Goal: Transaction & Acquisition: Download file/media

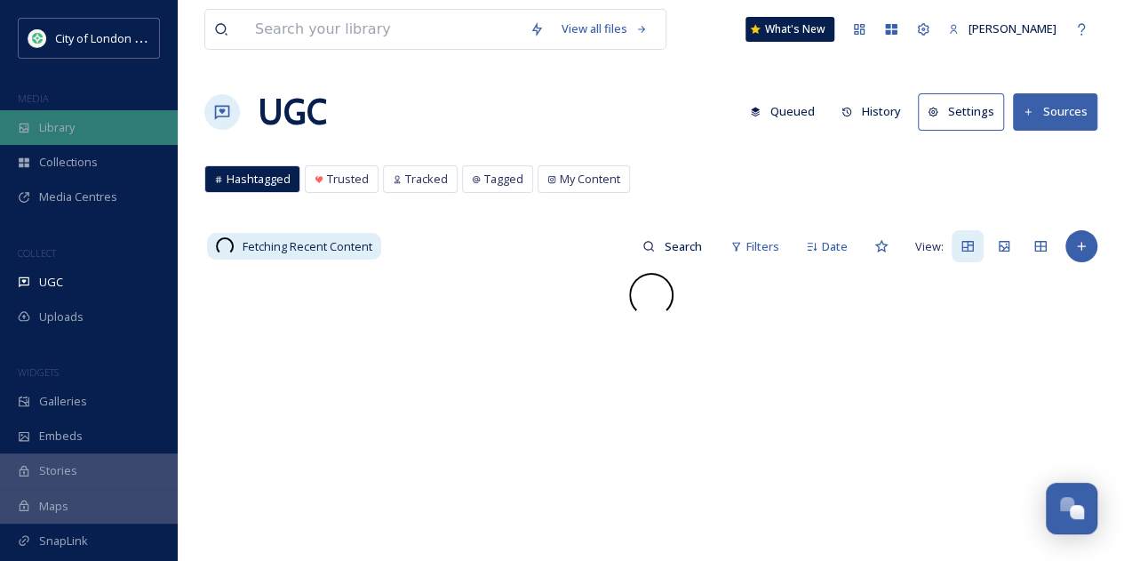
click at [98, 128] on div "Library" at bounding box center [89, 127] width 178 height 35
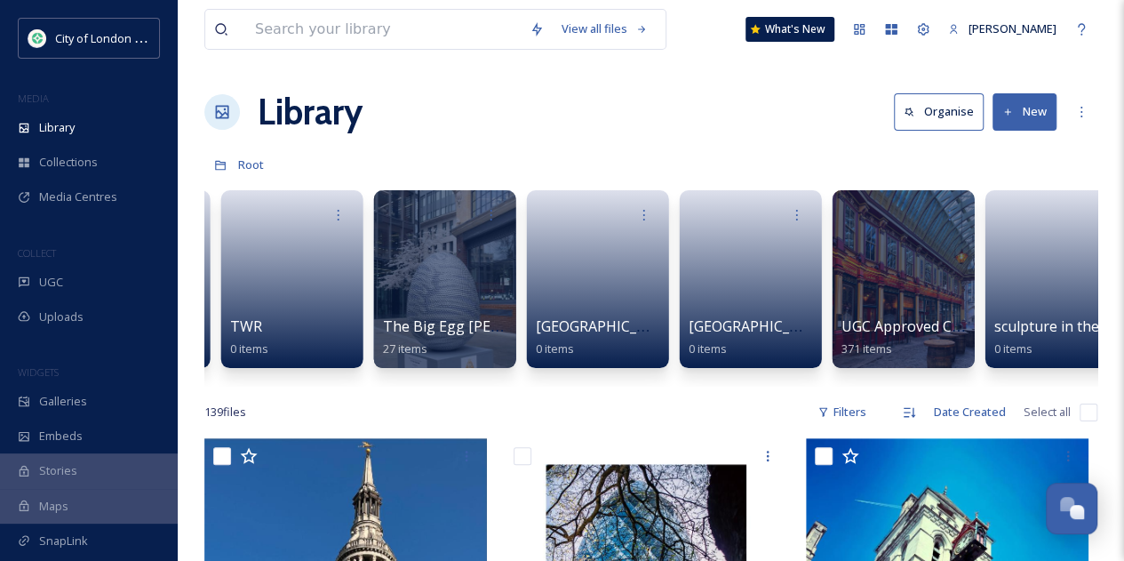
scroll to position [0, 2316]
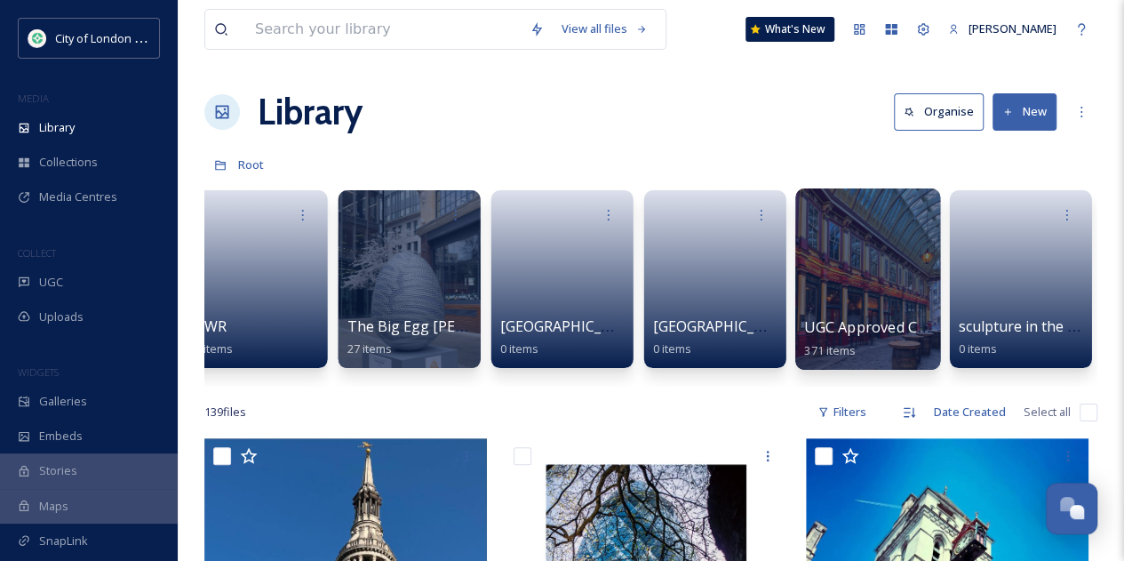
click at [897, 285] on div at bounding box center [867, 278] width 145 height 181
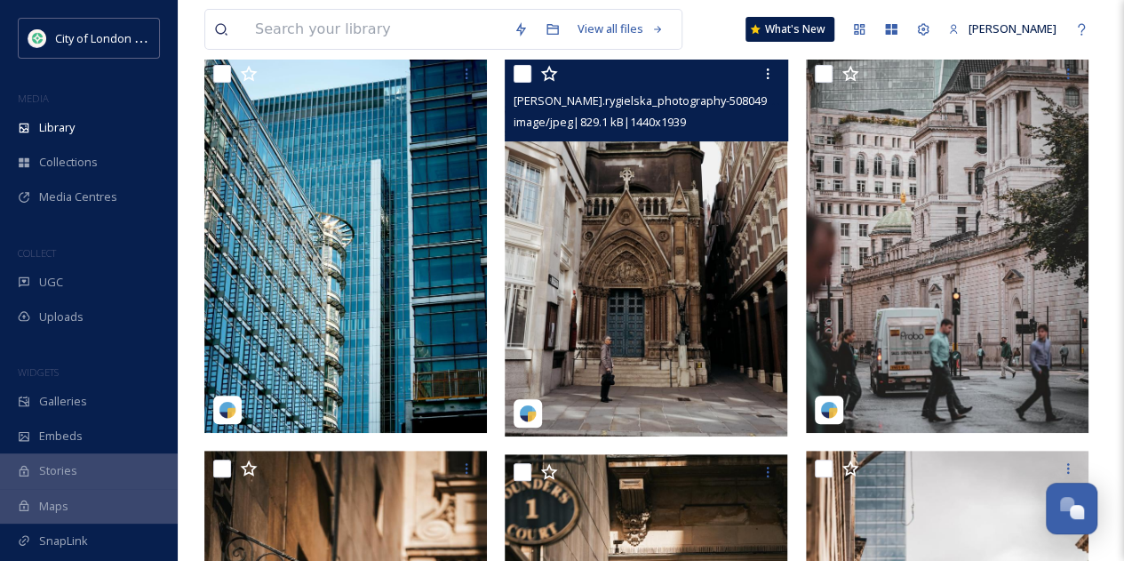
scroll to position [89, 0]
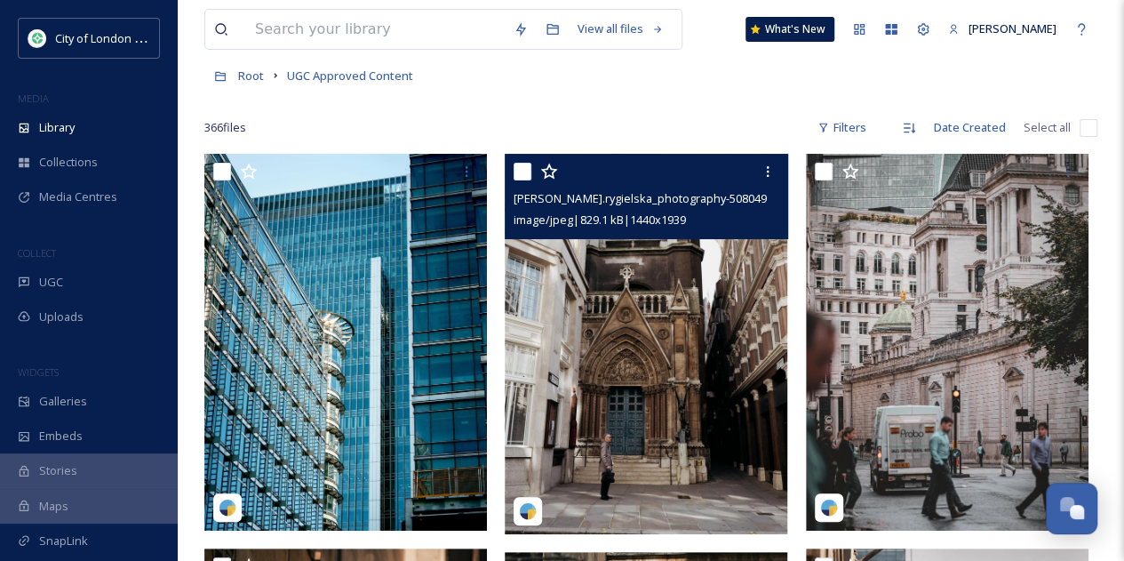
click at [636, 371] on img at bounding box center [646, 344] width 282 height 380
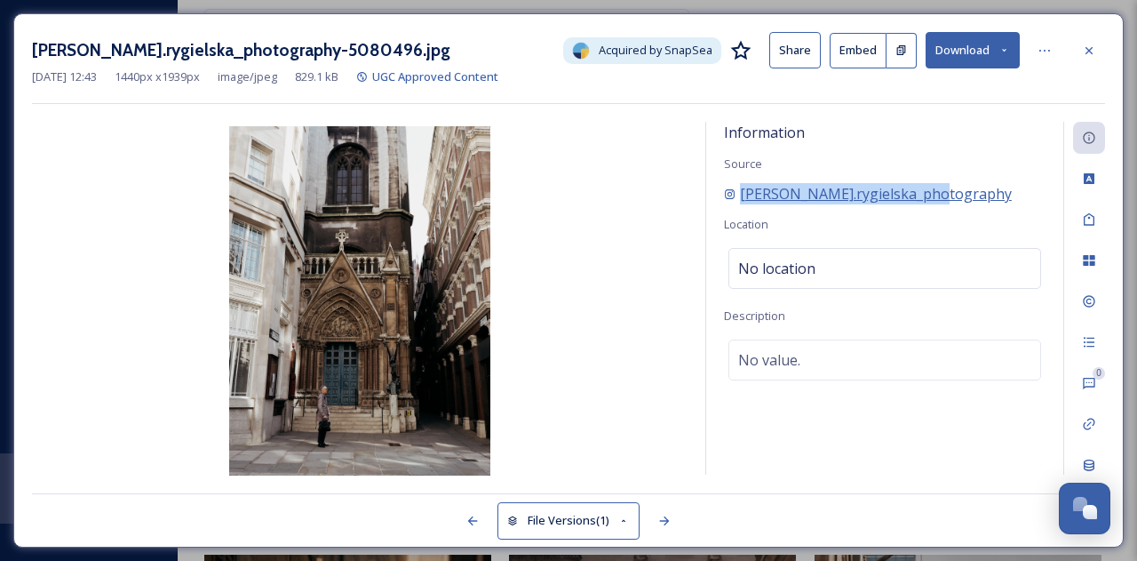
drag, startPoint x: 964, startPoint y: 195, endPoint x: 739, endPoint y: 203, distance: 224.9
click at [739, 203] on div "iwona.rygielska_photography" at bounding box center [885, 193] width 322 height 21
copy span "iwona.rygielska_photography"
click at [977, 39] on button "Download" at bounding box center [973, 50] width 94 height 36
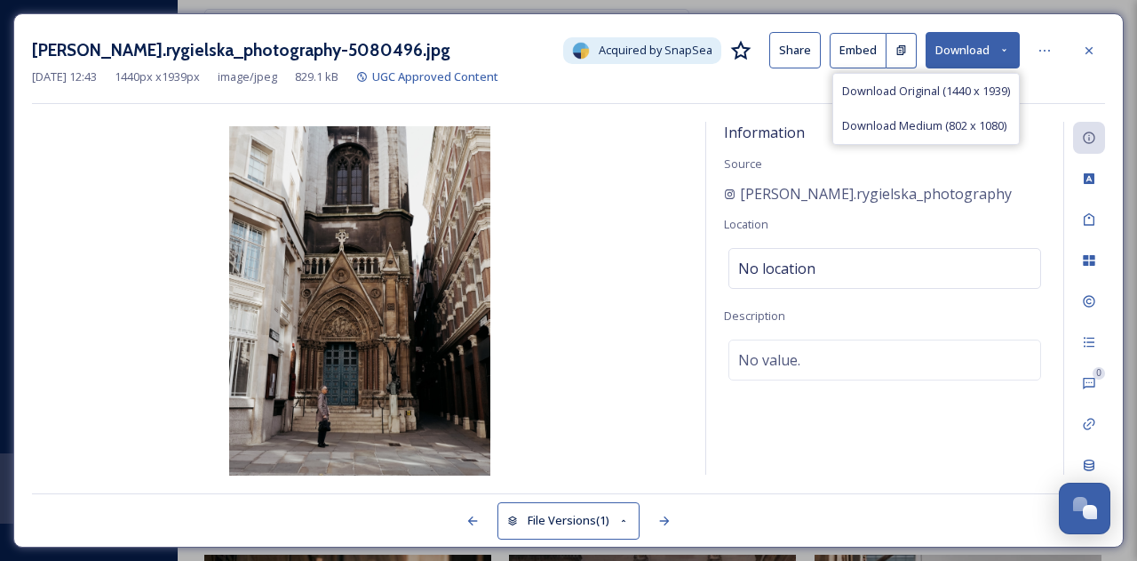
drag, startPoint x: 917, startPoint y: 129, endPoint x: 879, endPoint y: 99, distance: 47.4
click at [917, 128] on span "Download Medium (802 x 1080)" at bounding box center [924, 125] width 164 height 17
click at [339, 459] on img at bounding box center [360, 302] width 656 height 353
click at [336, 360] on img at bounding box center [360, 302] width 656 height 353
click at [383, 178] on img at bounding box center [360, 302] width 656 height 353
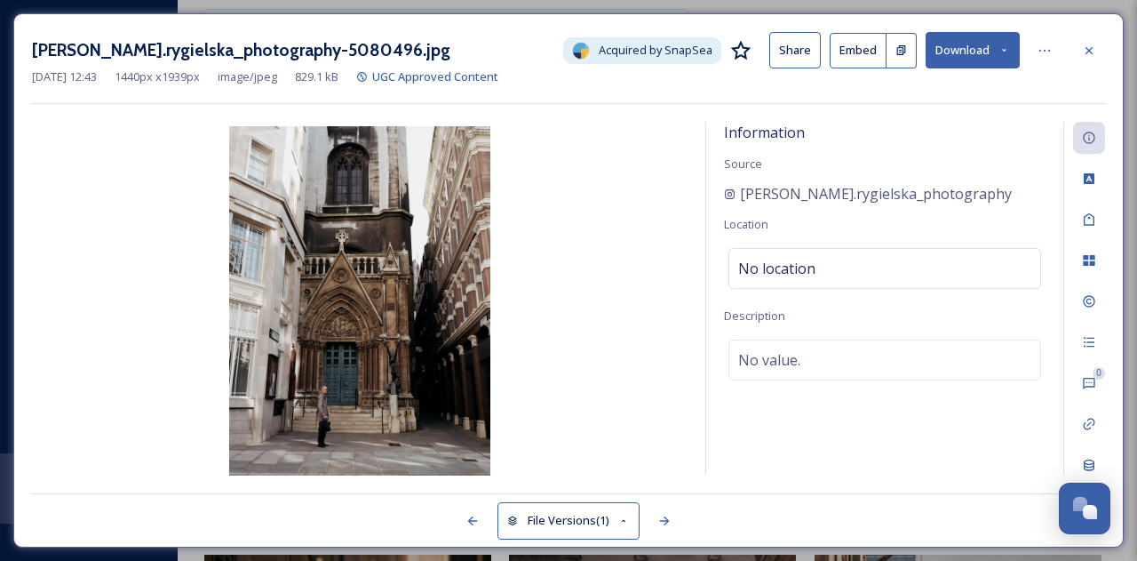
click at [410, 372] on img at bounding box center [360, 302] width 656 height 353
click at [316, 315] on img at bounding box center [360, 302] width 656 height 353
click at [801, 197] on span "iwona.rygielska_photography" at bounding box center [876, 193] width 272 height 21
click at [774, 196] on span "iwona.rygielska_photography" at bounding box center [876, 193] width 272 height 21
click at [402, 243] on img at bounding box center [360, 302] width 656 height 353
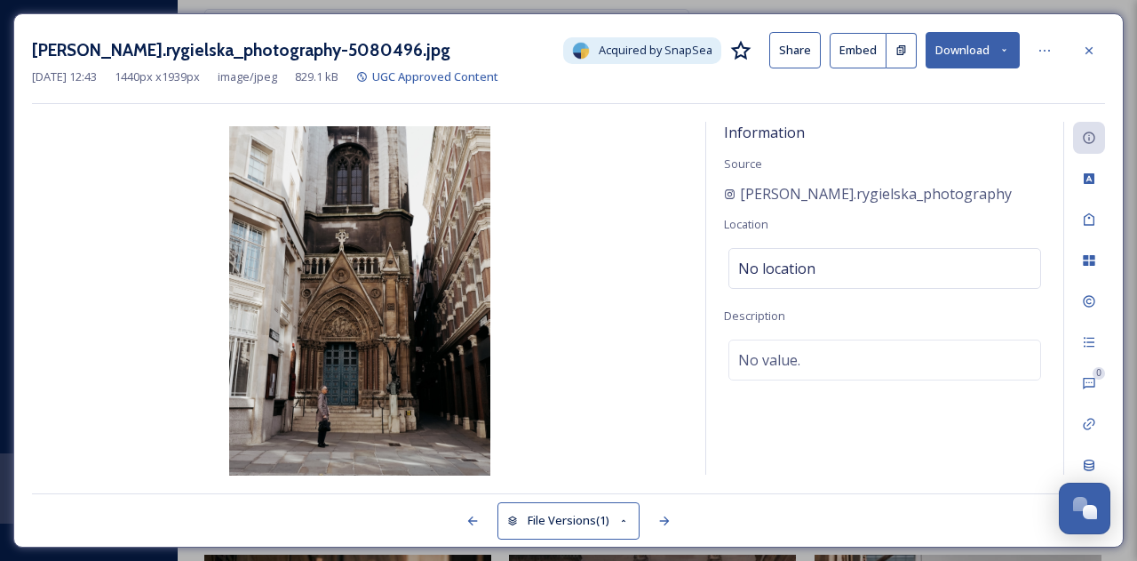
drag, startPoint x: 402, startPoint y: 243, endPoint x: 479, endPoint y: 173, distance: 103.1
click at [402, 240] on img at bounding box center [360, 302] width 656 height 353
click at [382, 231] on img at bounding box center [360, 302] width 656 height 353
click at [1086, 47] on icon at bounding box center [1089, 49] width 7 height 7
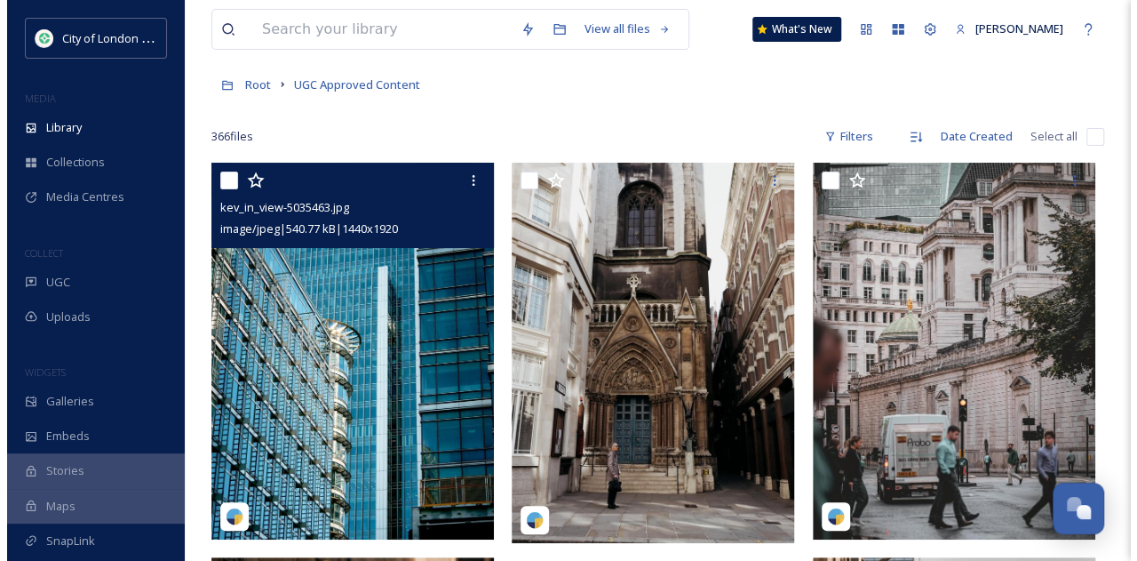
scroll to position [178, 0]
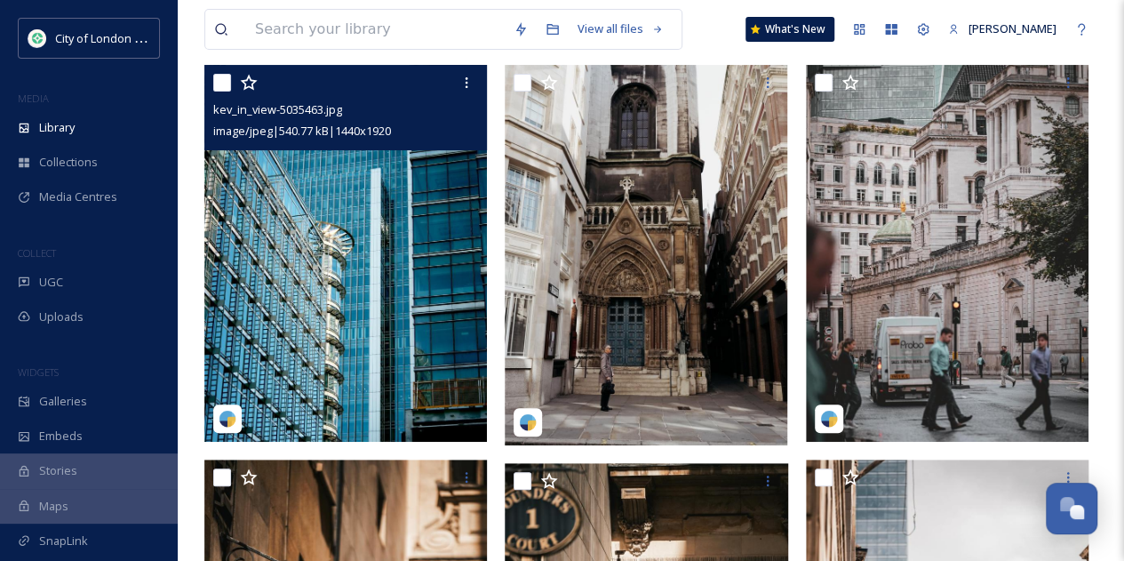
click at [368, 282] on img at bounding box center [345, 253] width 282 height 377
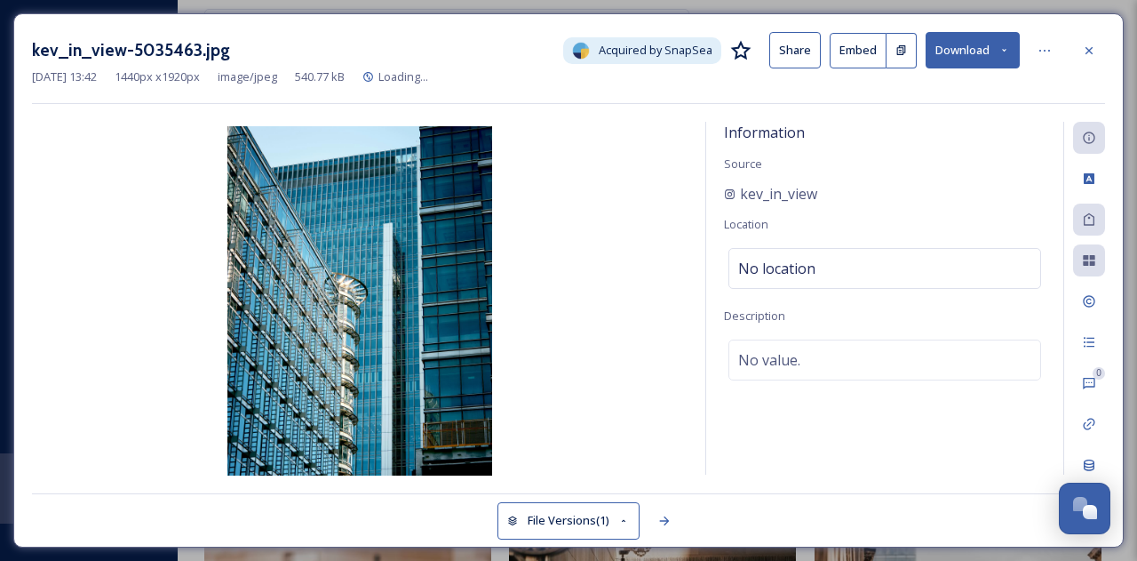
click at [975, 58] on button "Download" at bounding box center [973, 50] width 94 height 36
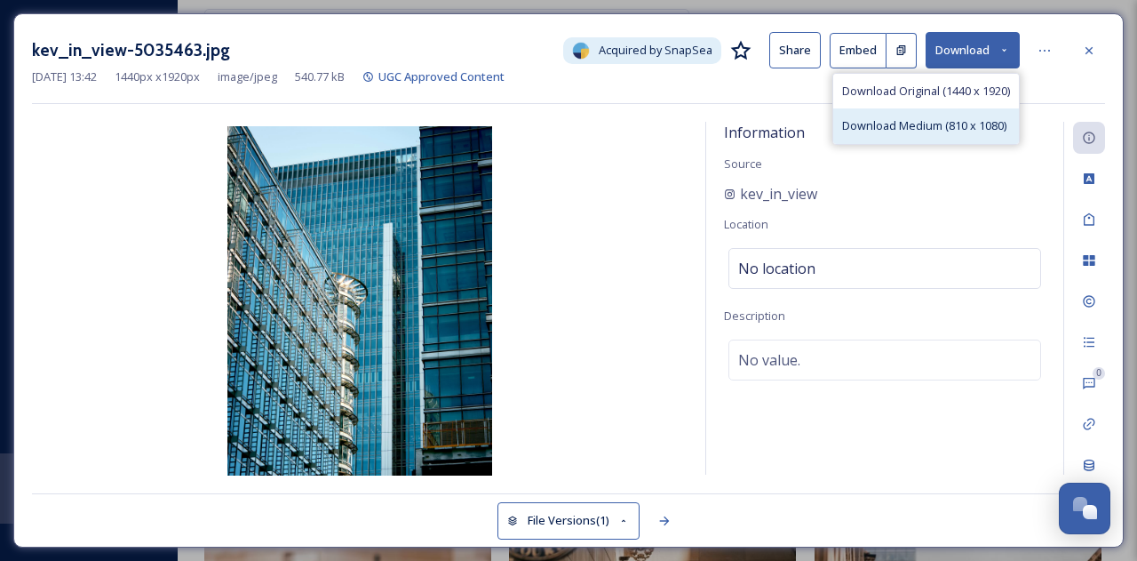
click at [908, 123] on span "Download Medium (810 x 1080)" at bounding box center [924, 125] width 164 height 17
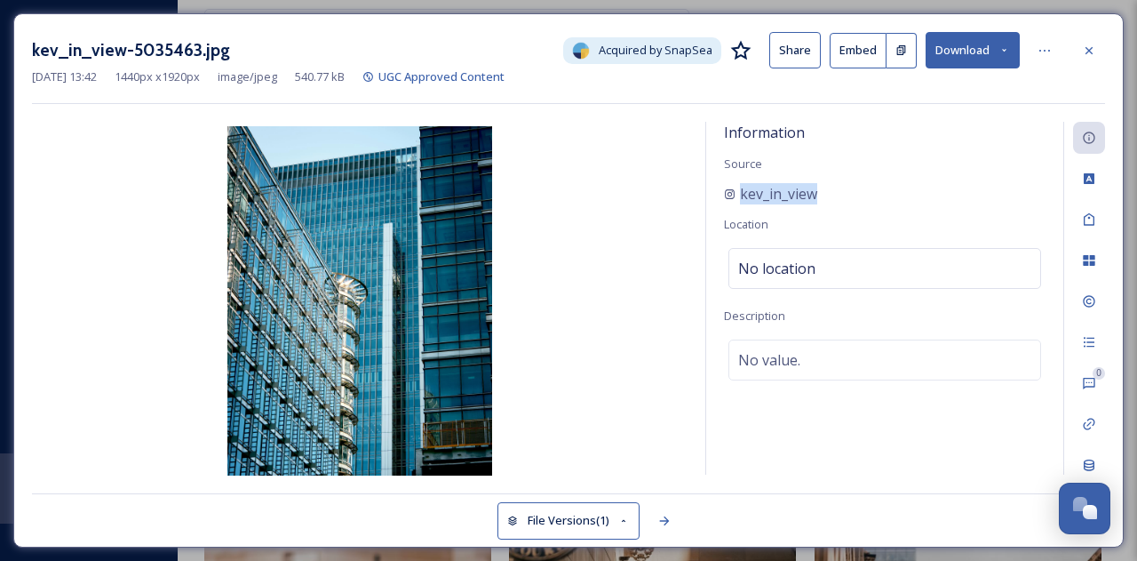
drag, startPoint x: 840, startPoint y: 199, endPoint x: 698, endPoint y: 198, distance: 142.1
click at [698, 198] on div "Information Source kev_in_view Location No location Description No value. 0 0" at bounding box center [568, 299] width 1073 height 354
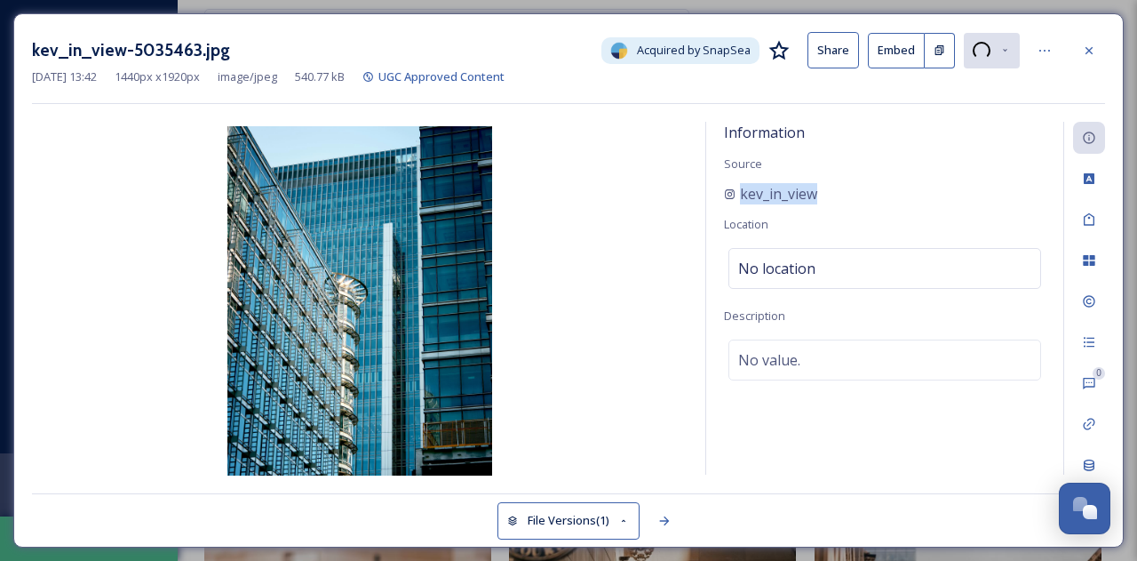
copy span "kev_in_view"
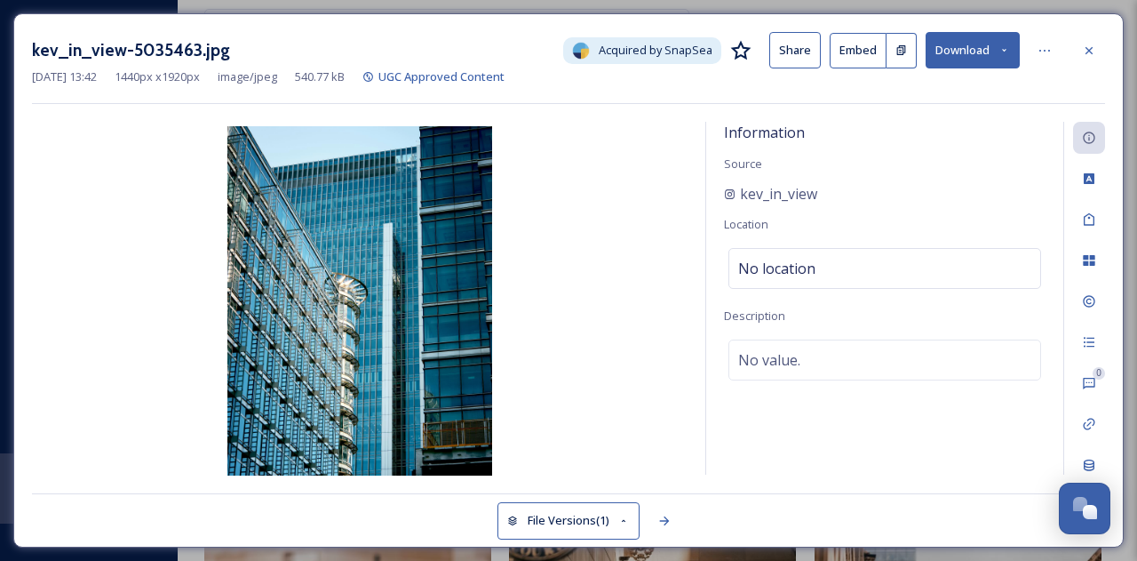
click at [654, 82] on div "Sep 15 2025 13:42 1440 px x 1920 px image/jpeg 540.77 kB UGC Approved Content" at bounding box center [568, 76] width 1073 height 17
